Goal: Information Seeking & Learning: Check status

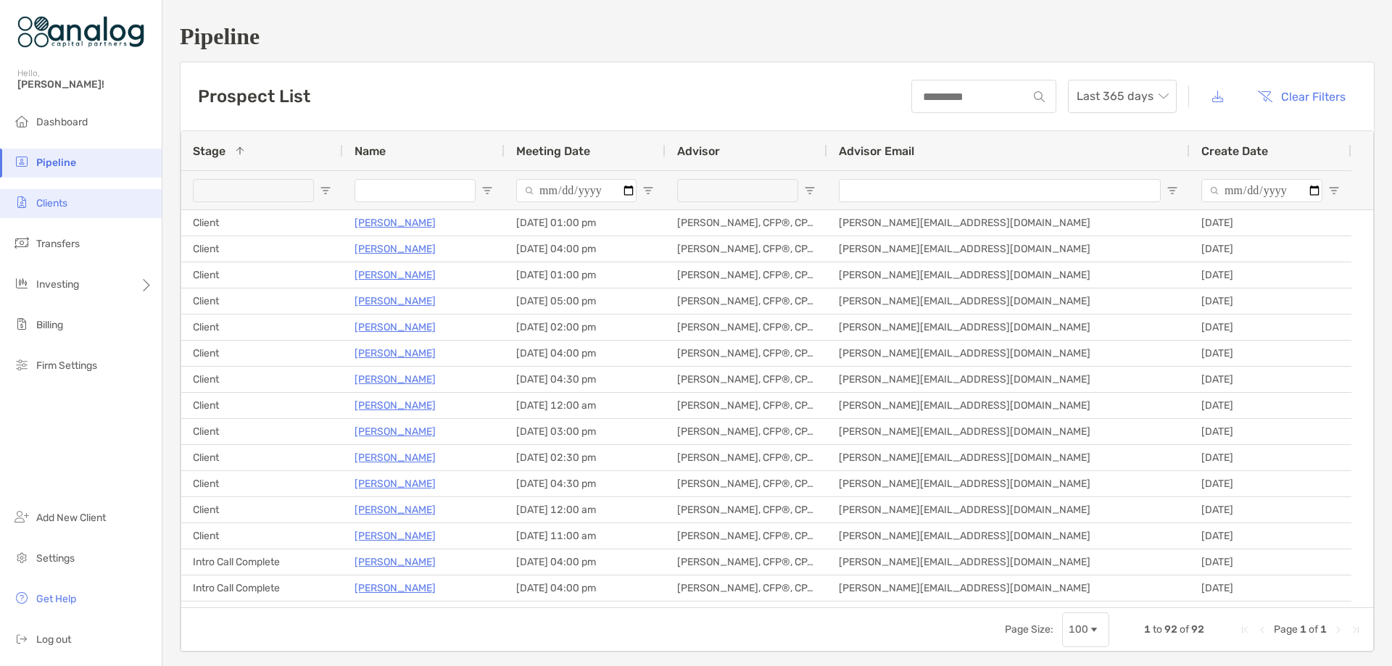
click at [59, 201] on span "Clients" at bounding box center [51, 203] width 31 height 12
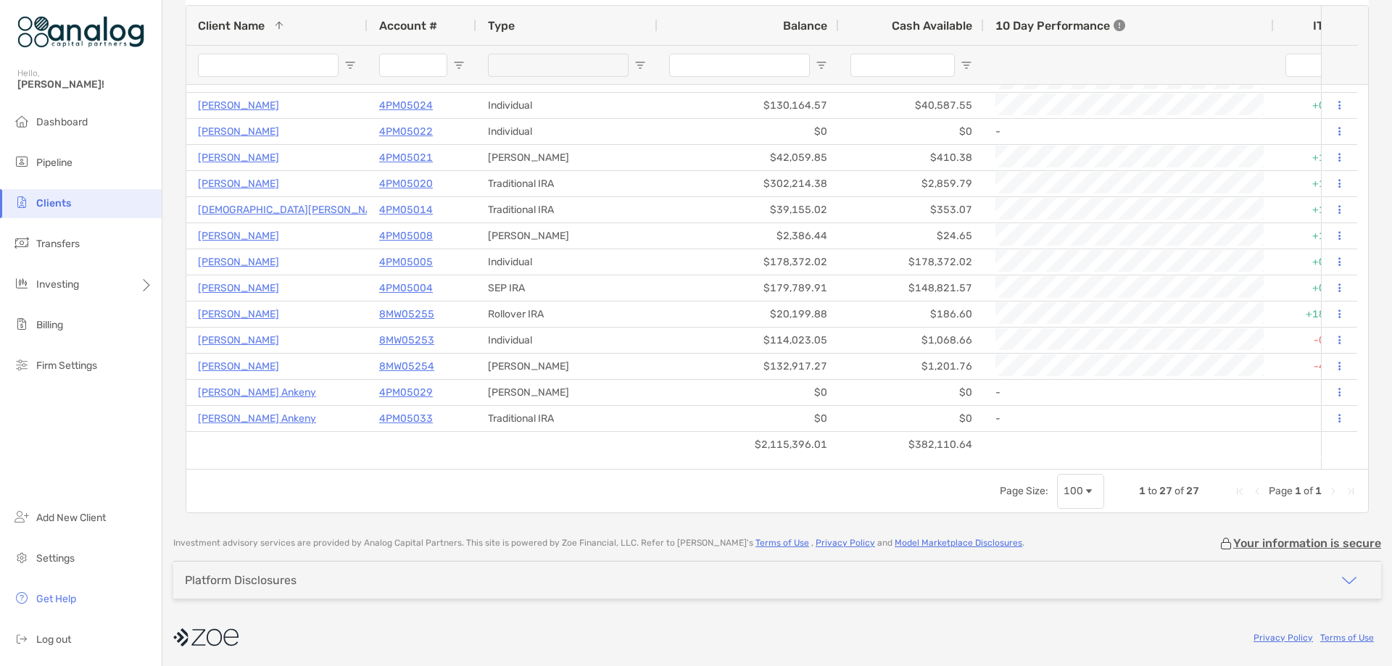
scroll to position [169, 0]
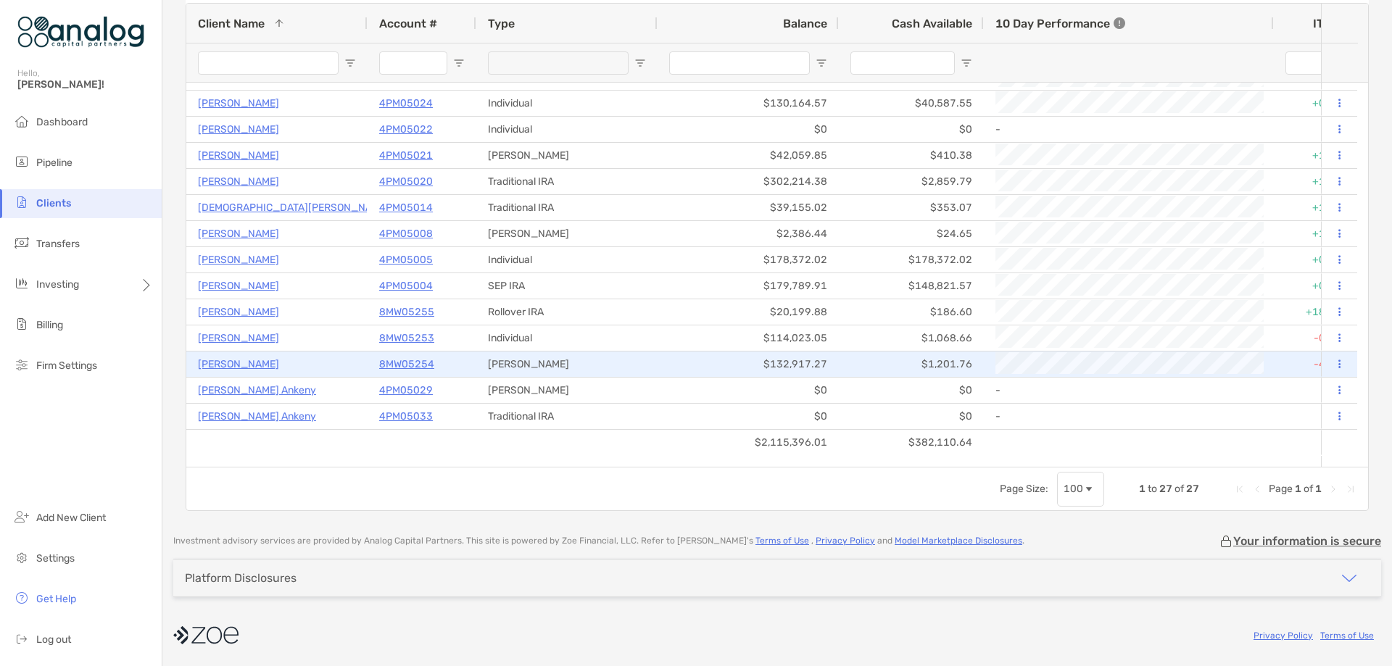
click at [393, 366] on p "8MW05254" at bounding box center [406, 364] width 55 height 18
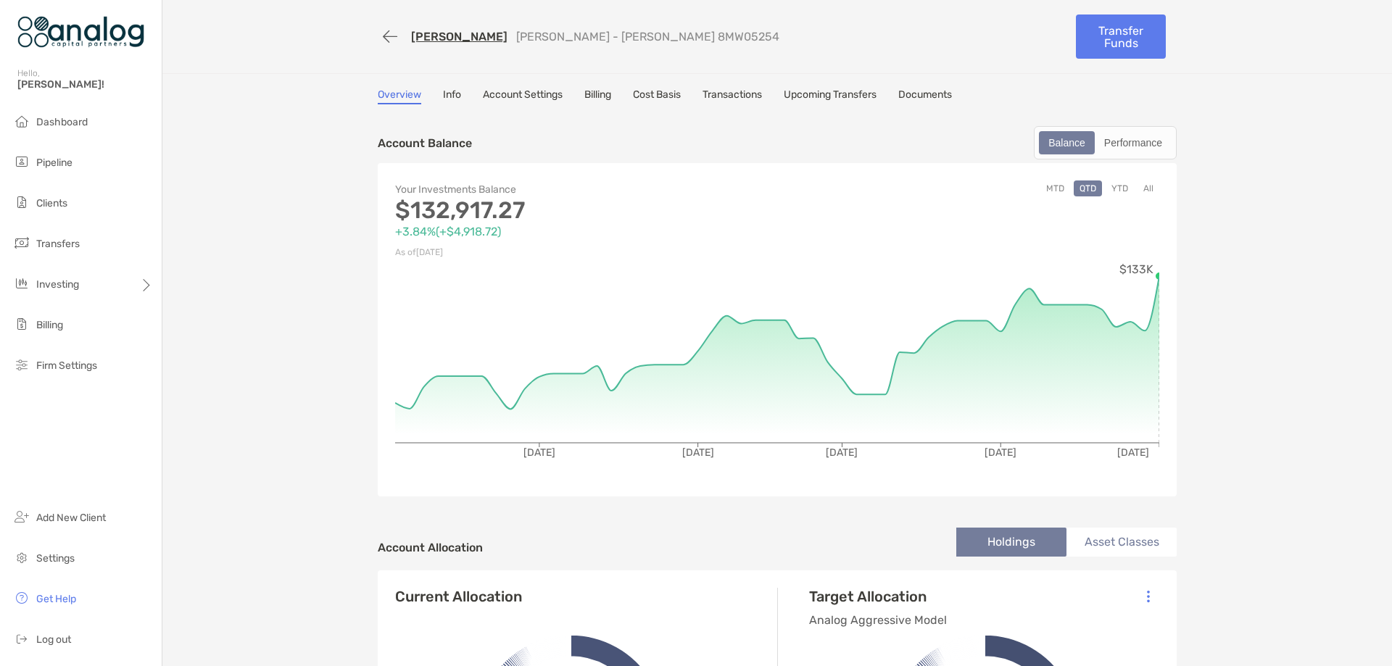
click at [658, 96] on link "Cost Basis" at bounding box center [657, 96] width 48 height 16
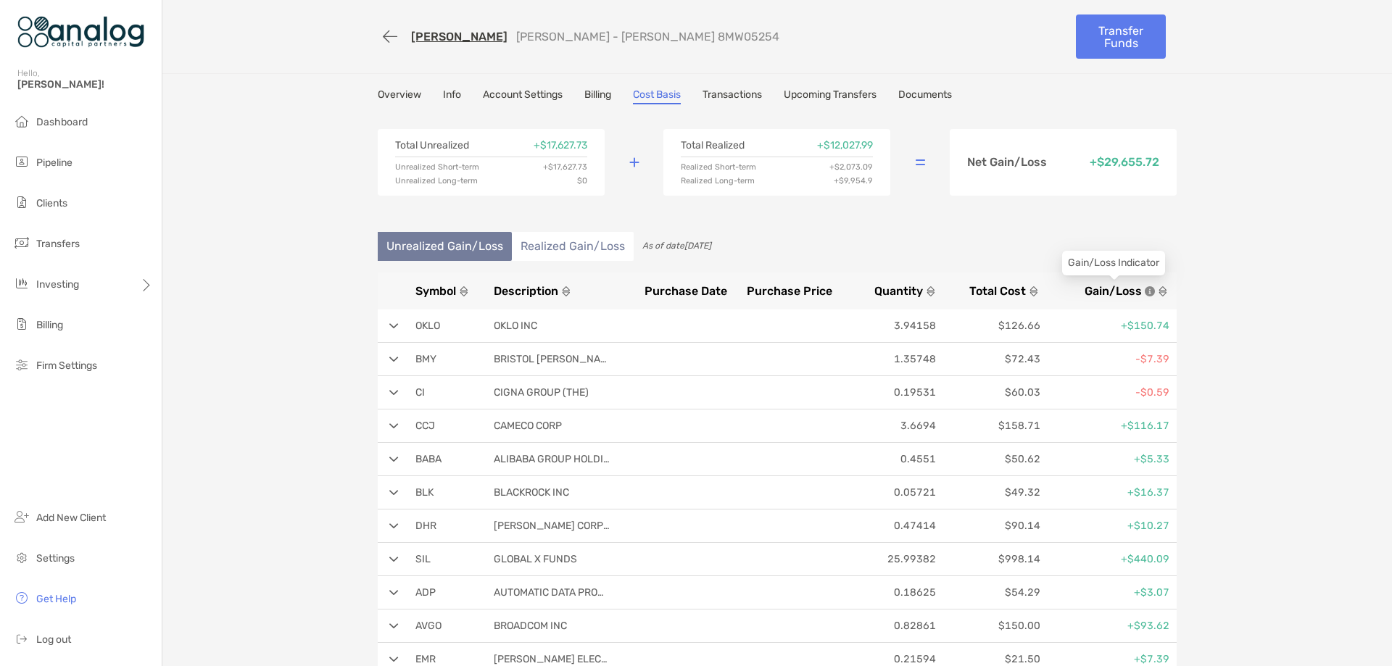
click at [1098, 288] on span "Gain/Loss" at bounding box center [1113, 291] width 57 height 14
click at [381, 30] on button "button" at bounding box center [390, 36] width 25 height 27
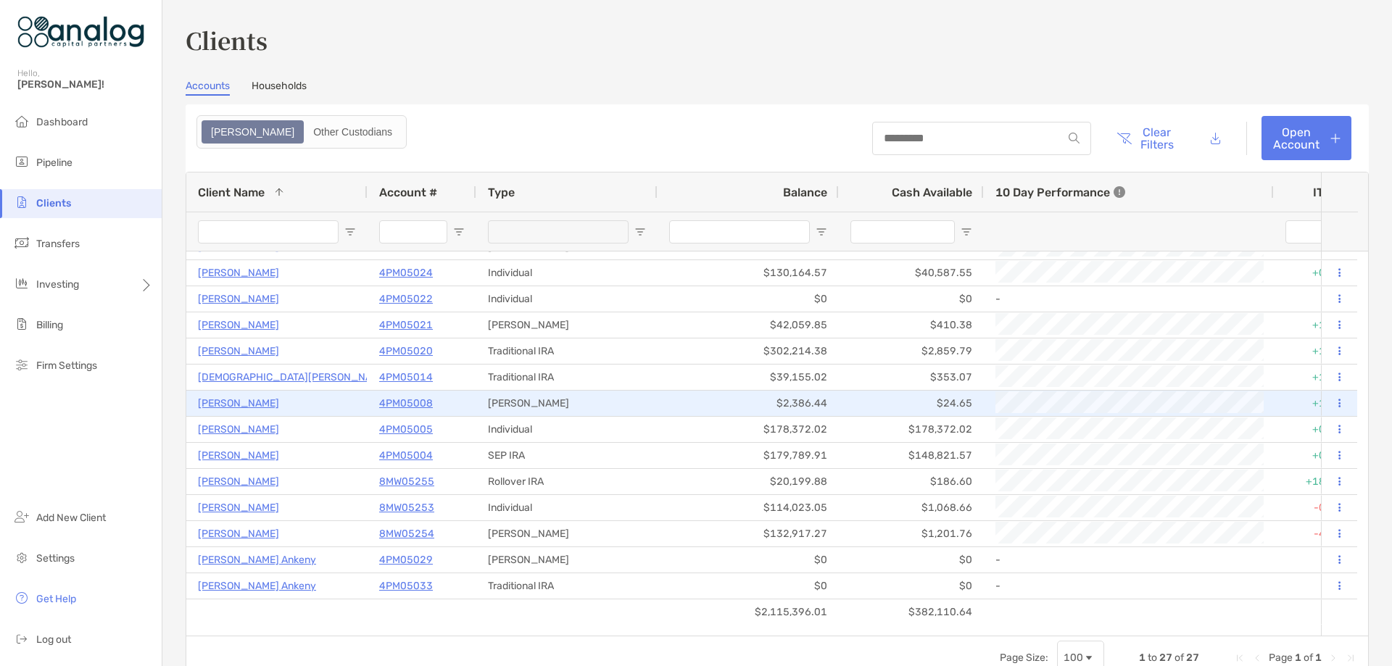
scroll to position [331, 0]
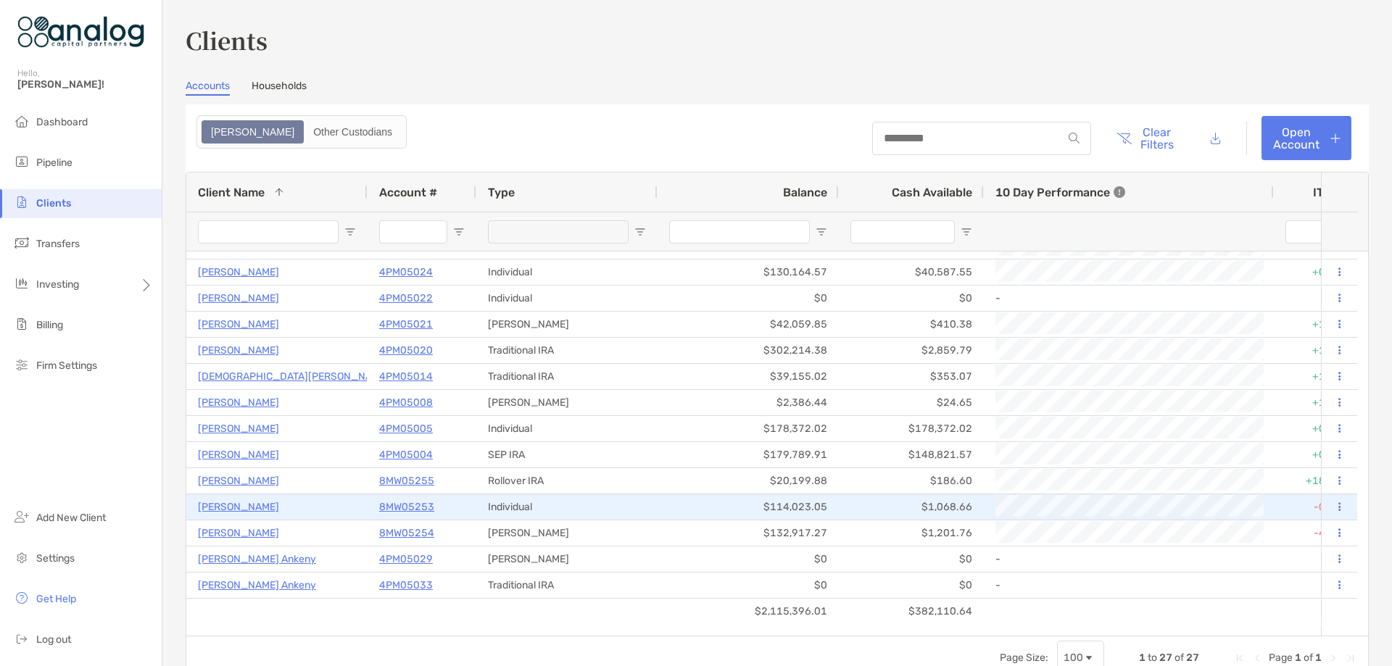
click at [414, 505] on p "8MW05253" at bounding box center [406, 507] width 55 height 18
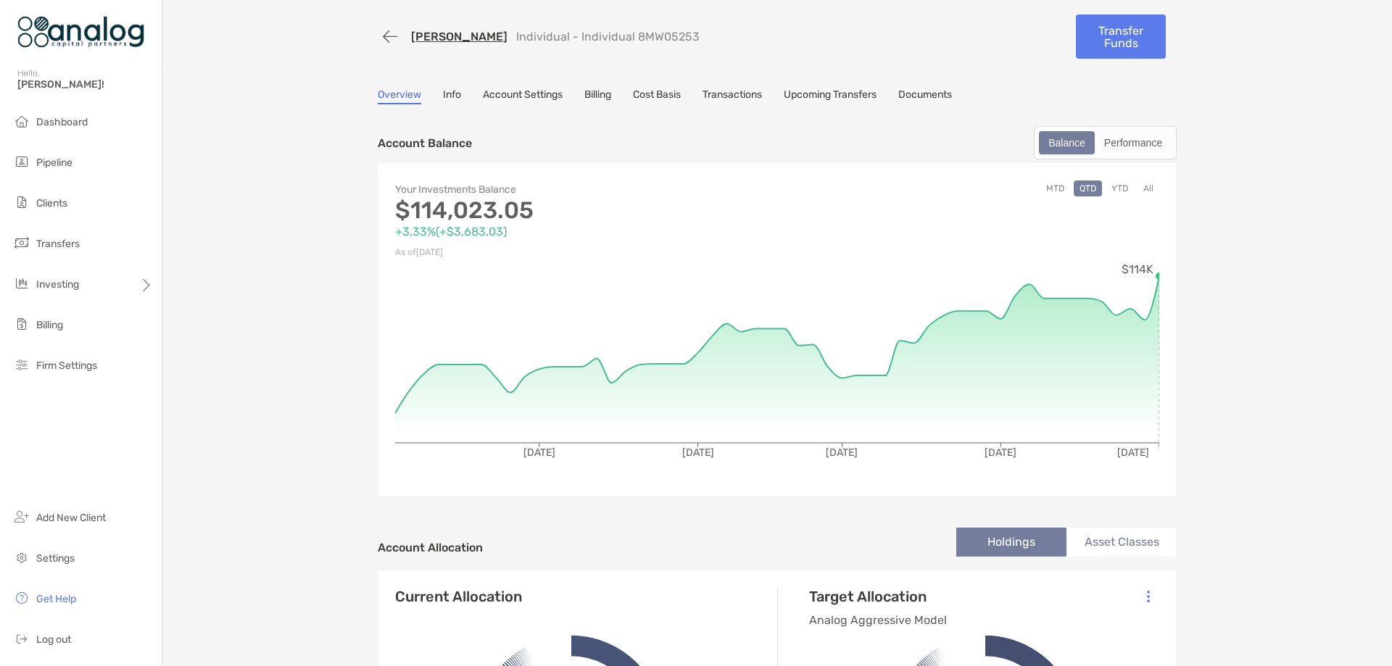
click at [651, 96] on link "Cost Basis" at bounding box center [657, 96] width 48 height 16
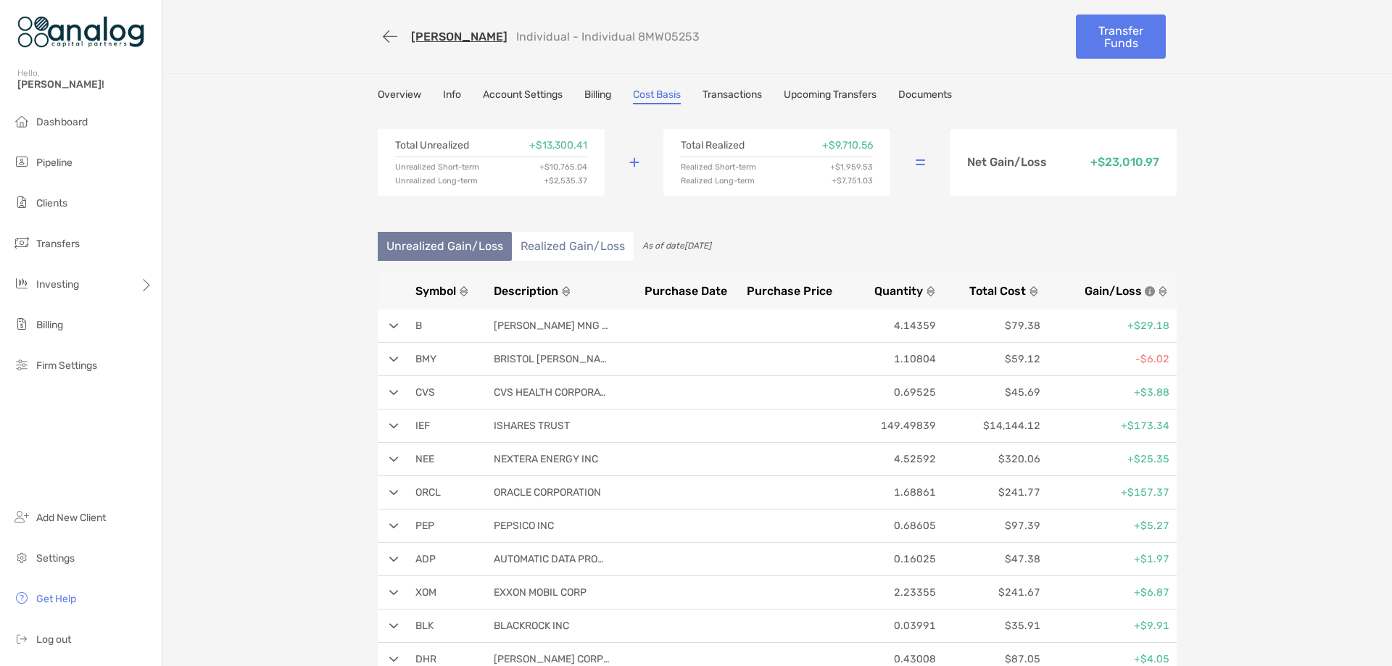
click at [1117, 298] on div "Symbol Description Purchase Date Purchase Price Quantity Total Cost Gain/Loss" at bounding box center [777, 291] width 799 height 37
click at [1122, 294] on span "Gain/Loss" at bounding box center [1113, 291] width 57 height 14
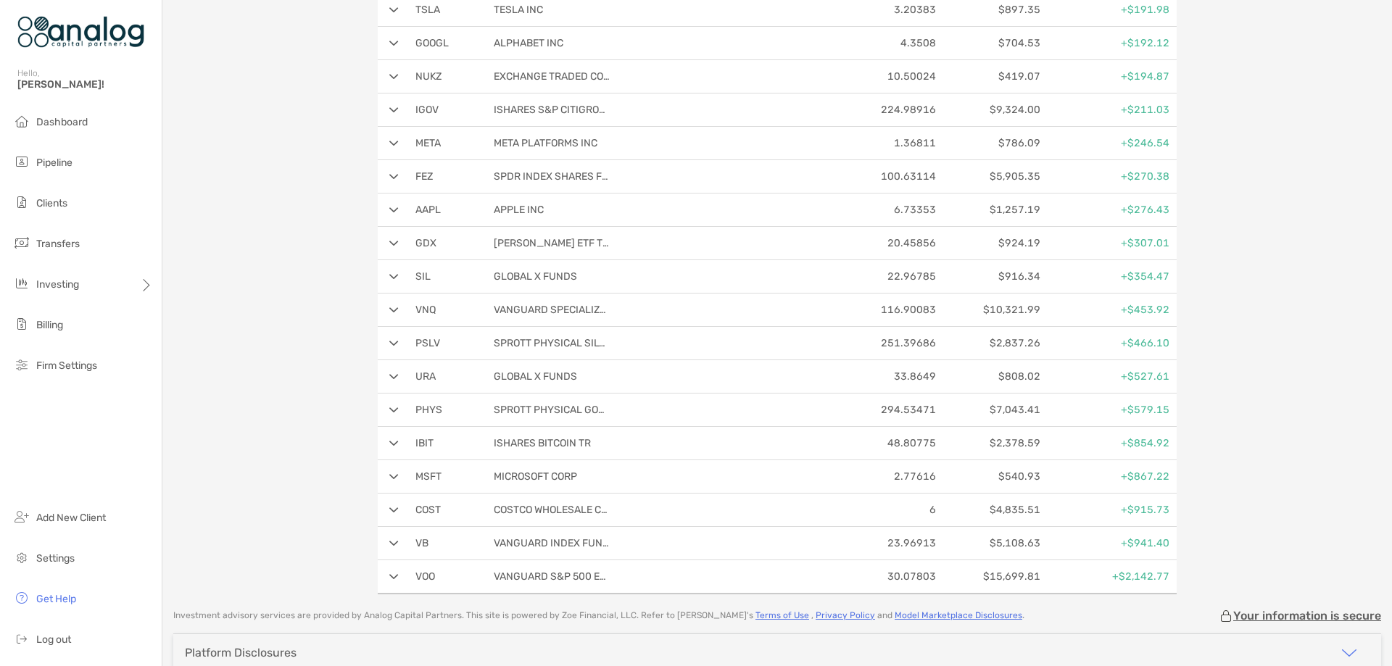
scroll to position [4826, 0]
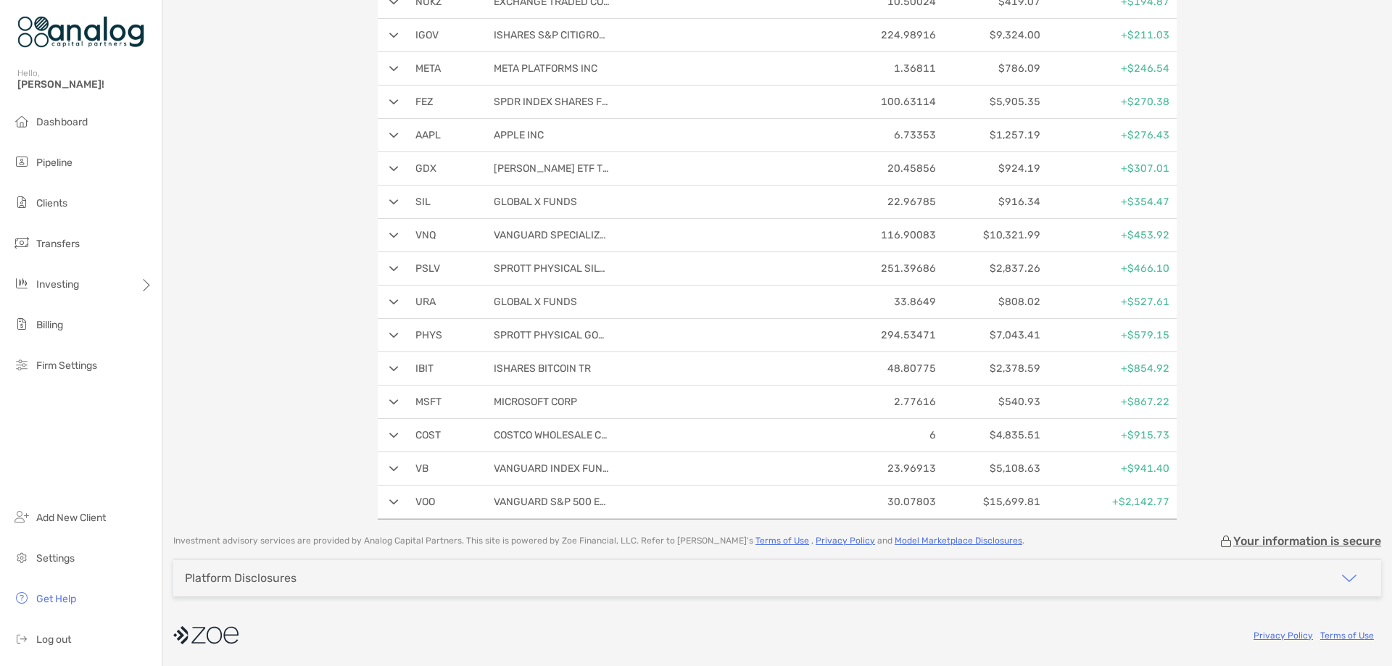
click at [389, 437] on img at bounding box center [393, 436] width 9 height 6
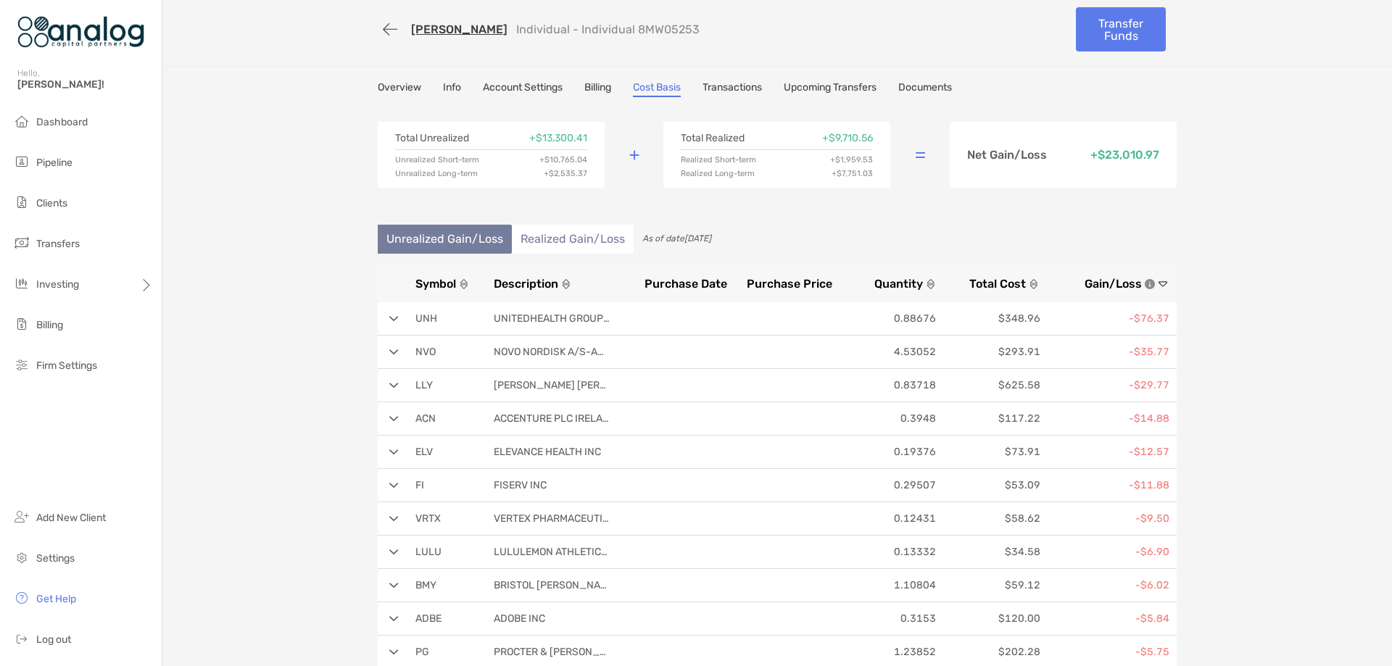
scroll to position [0, 0]
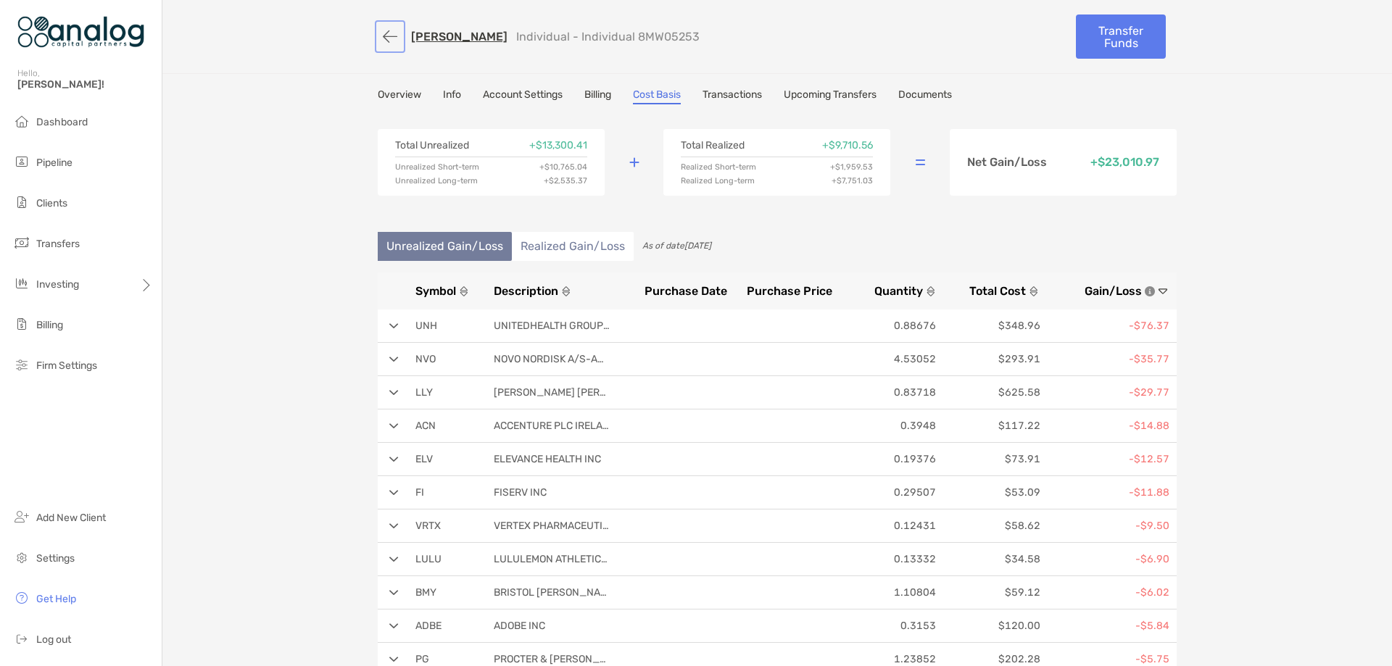
click at [380, 30] on button "button" at bounding box center [390, 36] width 25 height 27
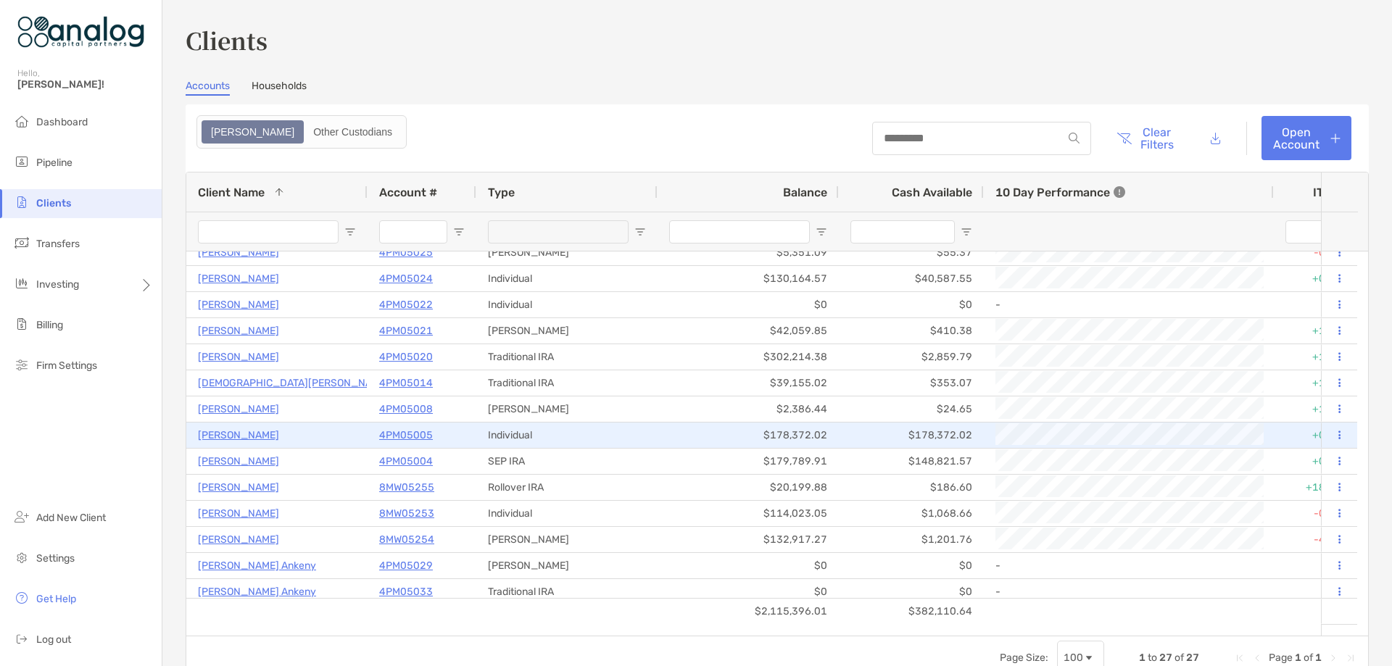
scroll to position [331, 0]
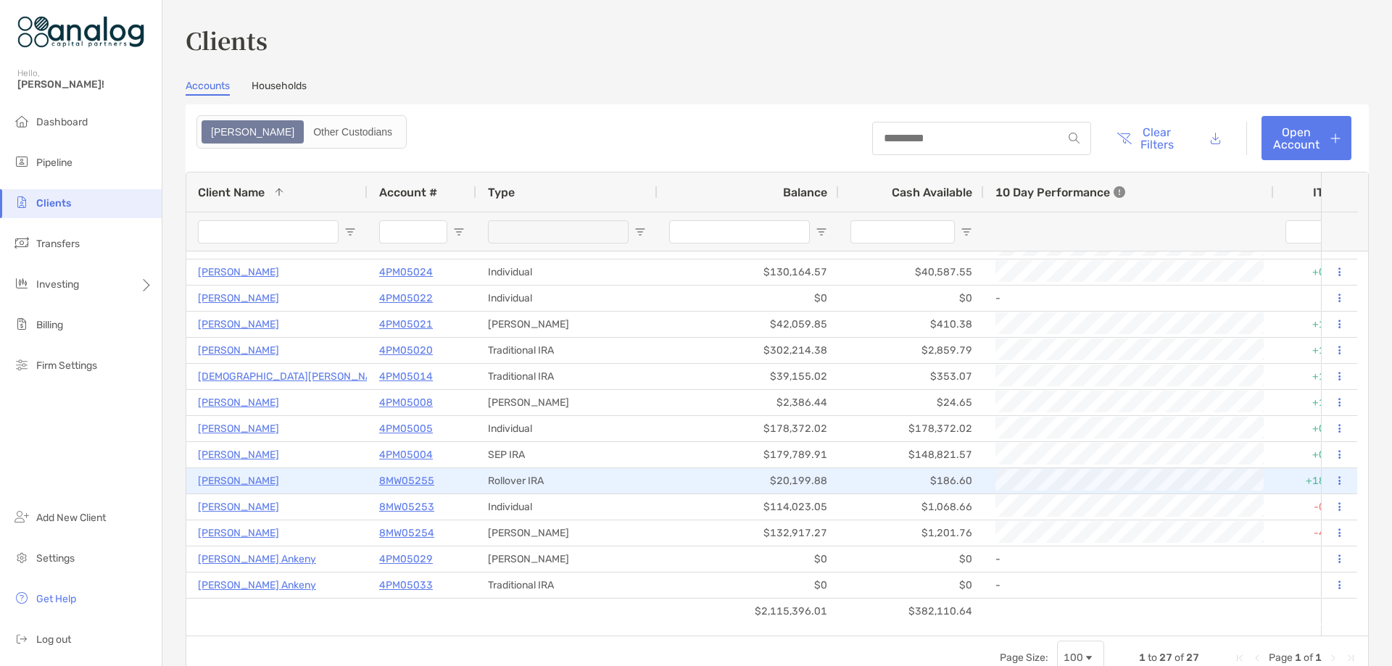
click at [423, 478] on p "8MW05255" at bounding box center [406, 481] width 55 height 18
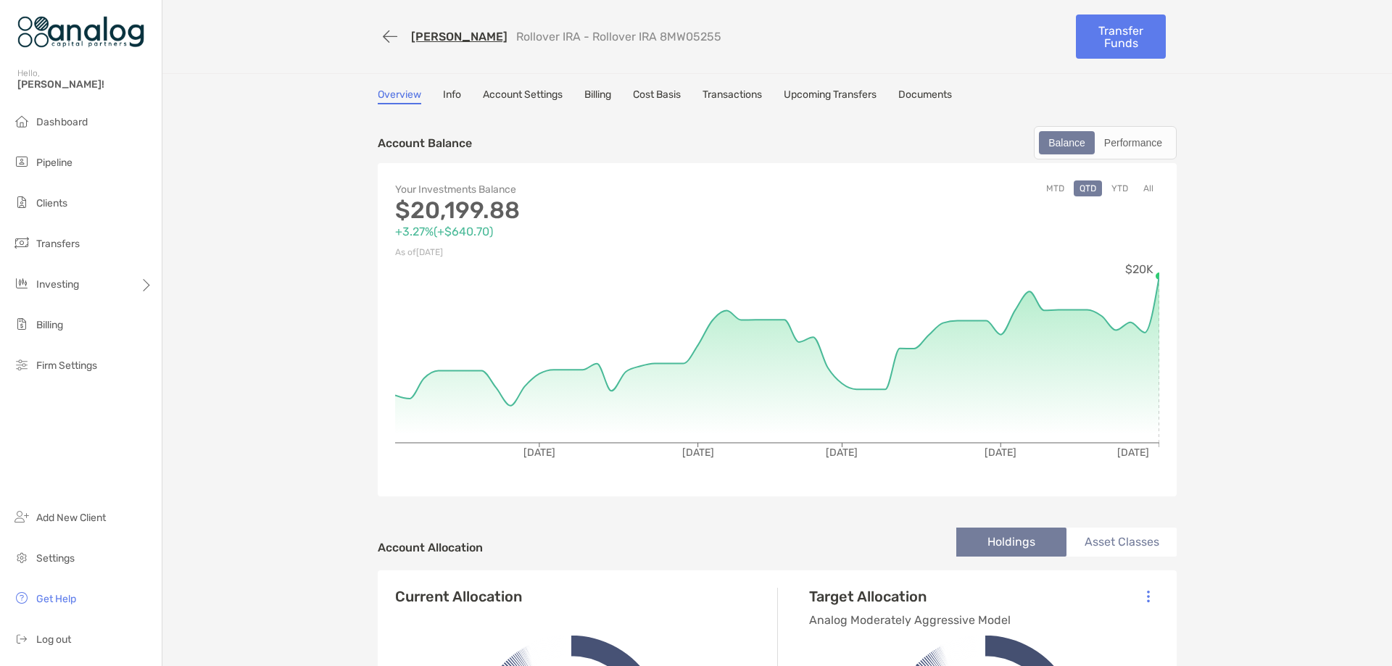
click at [642, 96] on link "Cost Basis" at bounding box center [657, 96] width 48 height 16
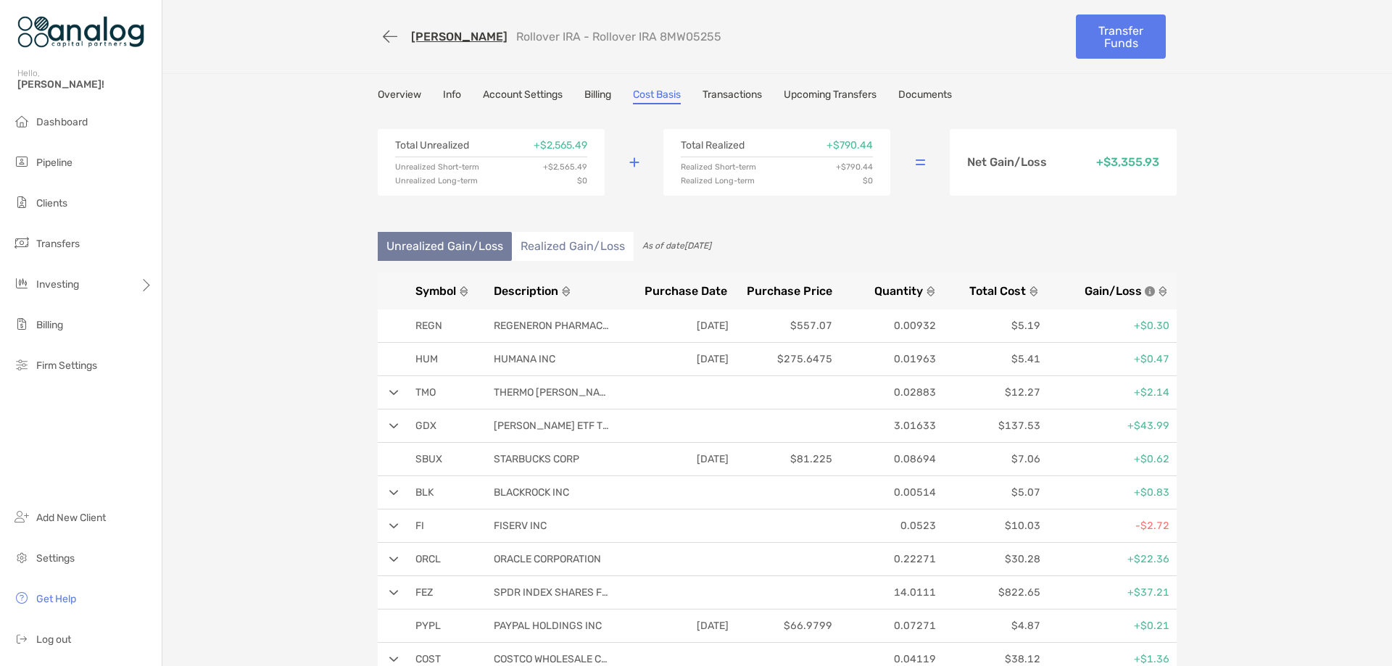
click at [1116, 291] on span "Gain/Loss" at bounding box center [1113, 291] width 57 height 14
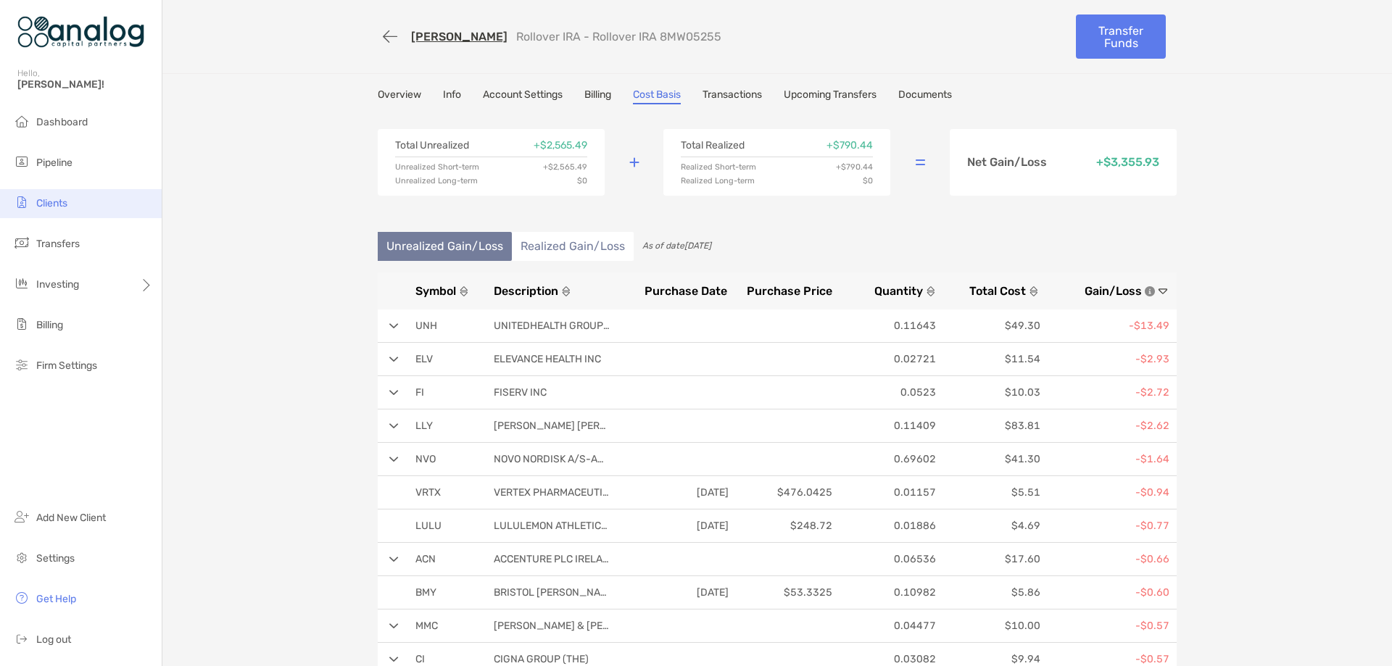
click at [57, 203] on span "Clients" at bounding box center [51, 203] width 31 height 12
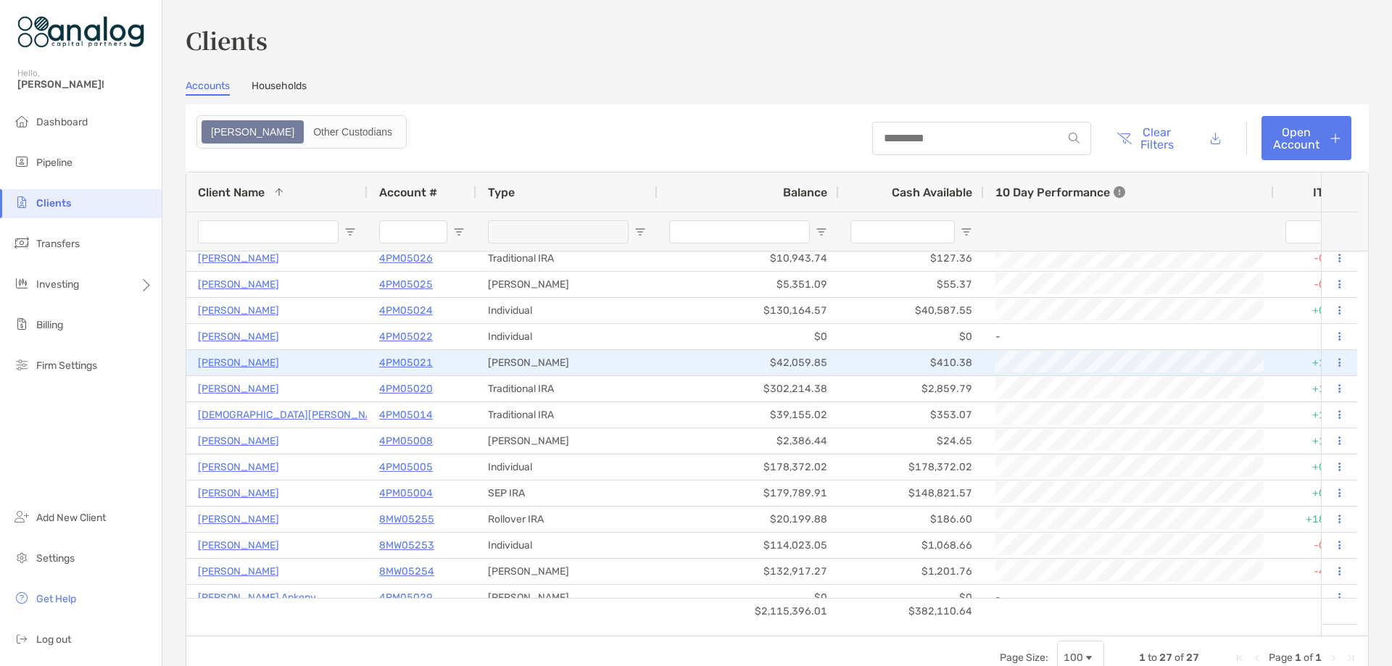
scroll to position [331, 0]
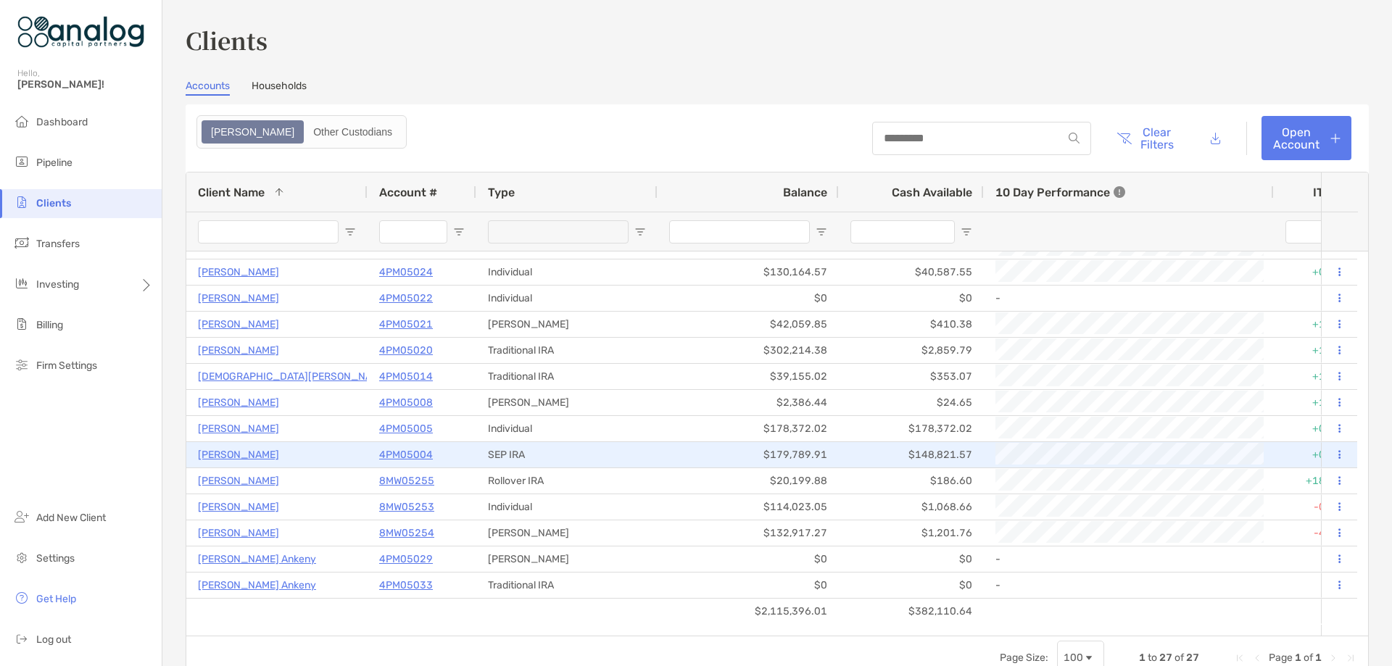
click at [391, 455] on p "4PM05004" at bounding box center [406, 455] width 54 height 18
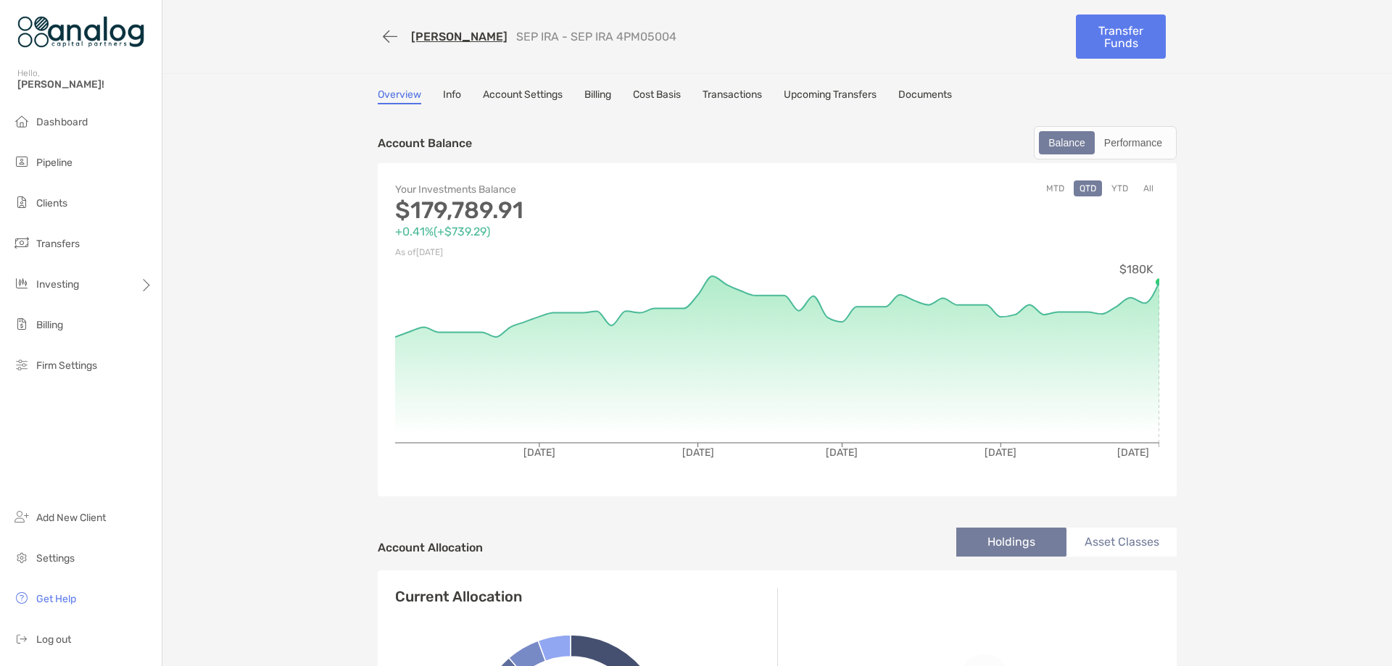
click at [648, 99] on link "Cost Basis" at bounding box center [657, 96] width 48 height 16
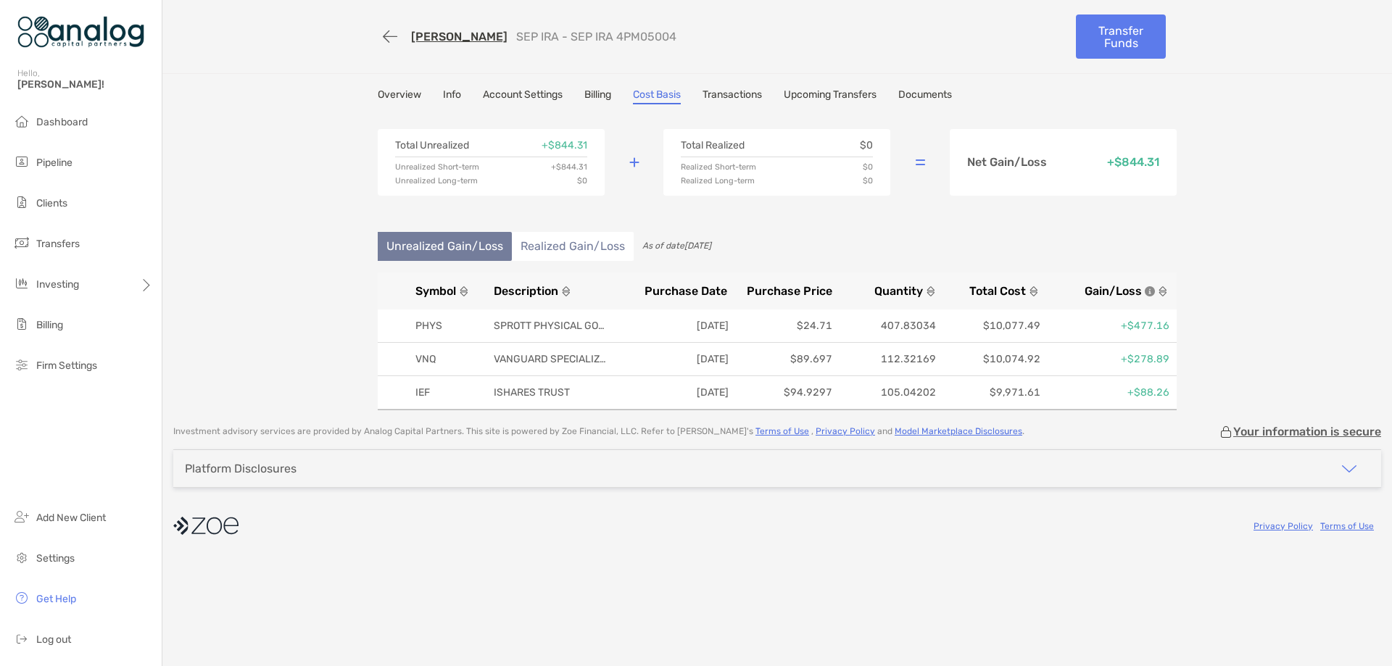
click at [929, 96] on link "Documents" at bounding box center [925, 96] width 54 height 16
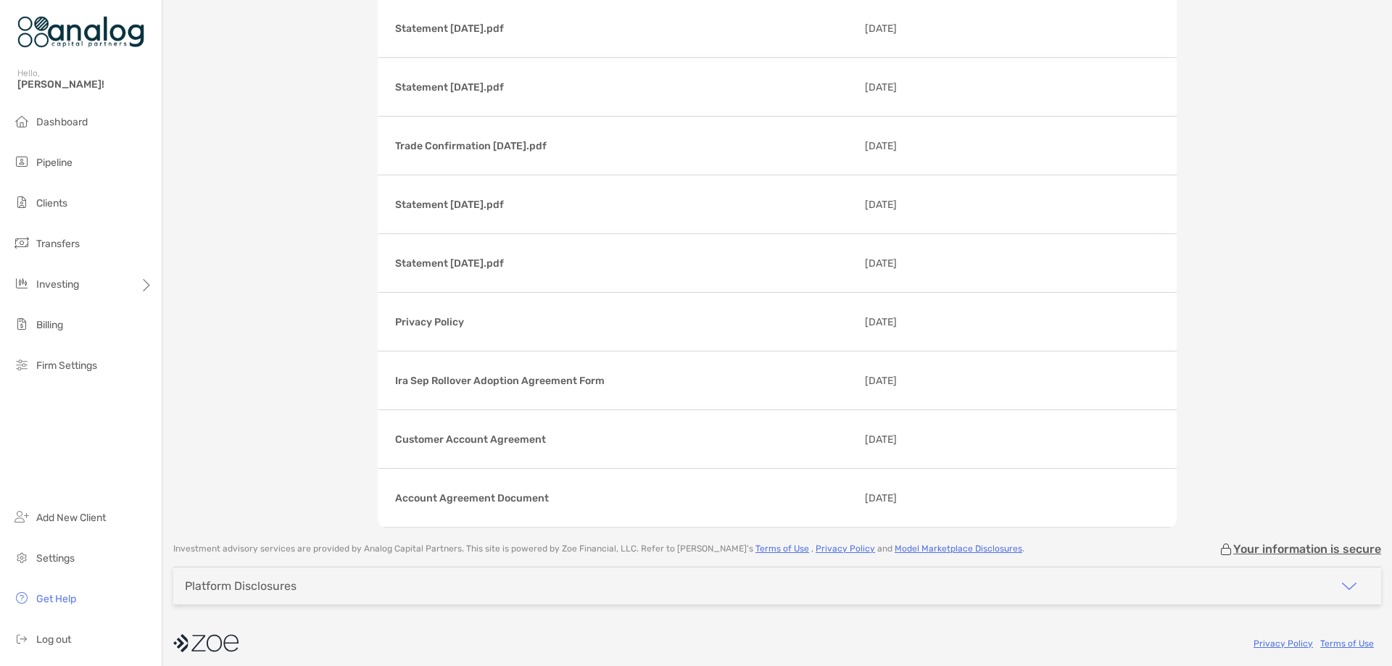
scroll to position [1128, 0]
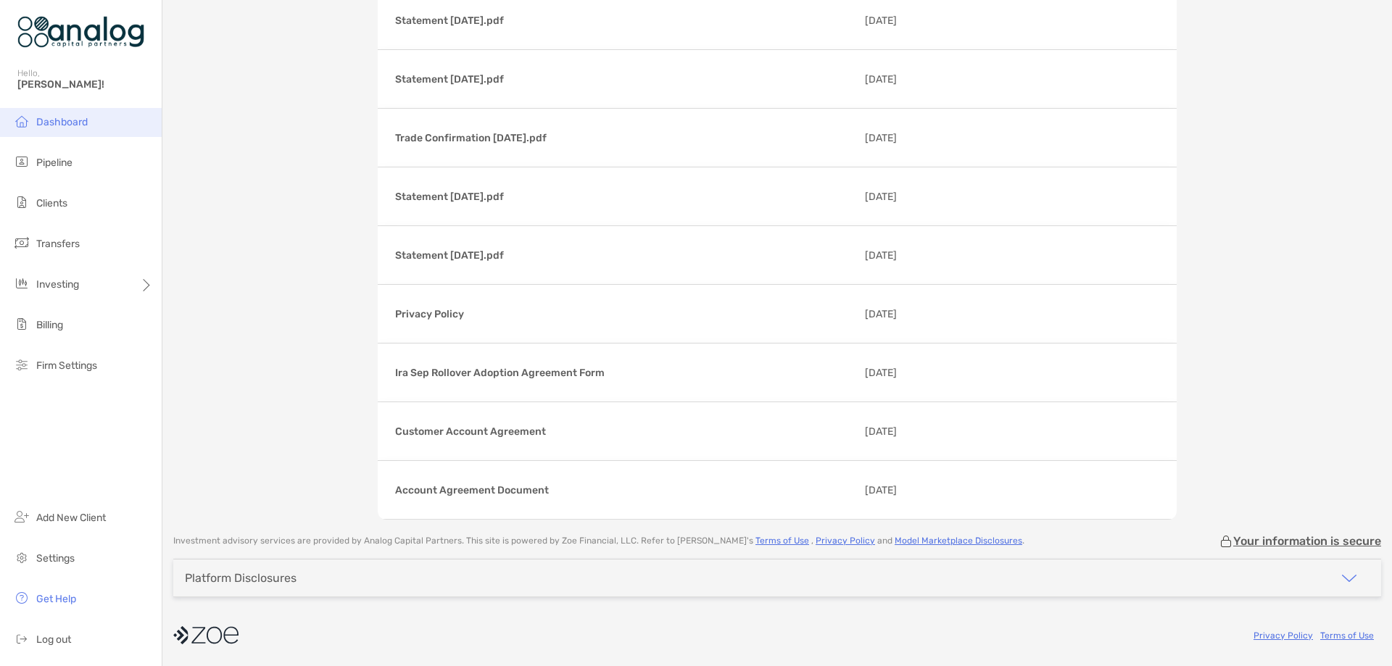
click at [86, 119] on span "Dashboard" at bounding box center [61, 122] width 51 height 12
